Goal: Find specific page/section: Find specific page/section

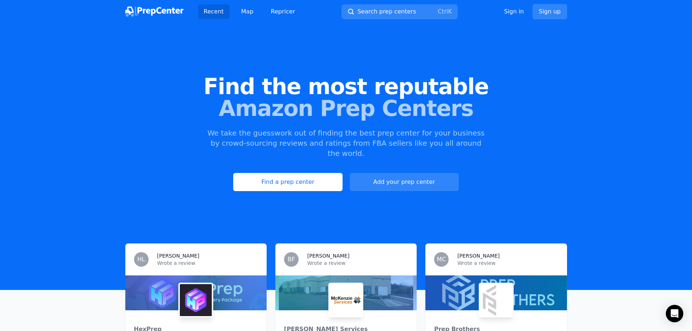
click at [295, 184] on div "Find the most reputable Amazon Prep Centers We take the guesswork out of findin…" at bounding box center [346, 133] width 692 height 197
click at [293, 175] on link "Find a prep center" at bounding box center [287, 182] width 109 height 18
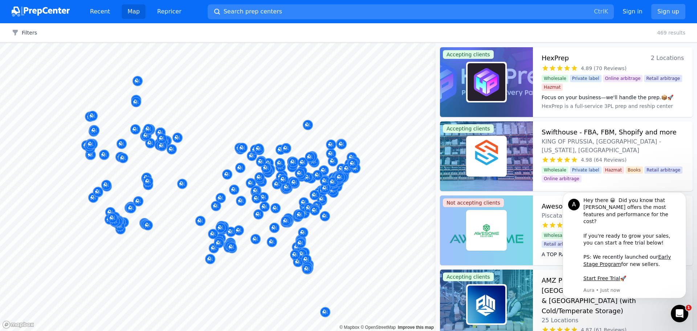
click at [288, 158] on button "Map marker" at bounding box center [292, 162] width 10 height 11
click at [288, 43] on div at bounding box center [218, 43] width 436 height 0
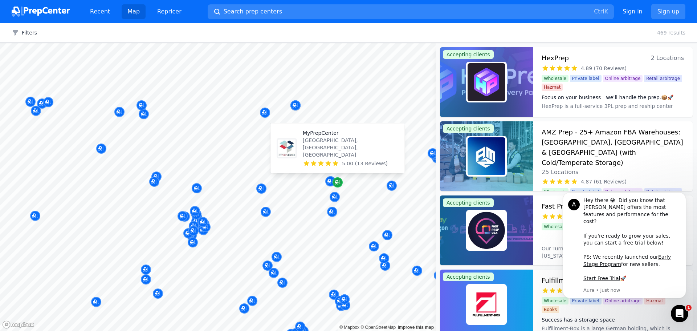
click at [338, 179] on icon "Map marker" at bounding box center [338, 182] width 6 height 7
click at [339, 160] on div "5.00 (13 Reviews)" at bounding box center [351, 163] width 96 height 7
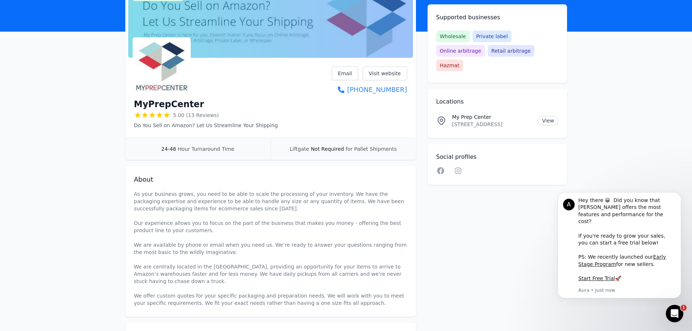
scroll to position [62, 0]
click at [393, 65] on div "MyPrepCenter 5.00 (13 Reviews) Do You Sell on Amazon? Let Us Streamline Your Sh…" at bounding box center [270, 98] width 291 height 77
click at [388, 71] on link "Visit website" at bounding box center [385, 73] width 45 height 14
